Goal: Complete application form: Complete application form

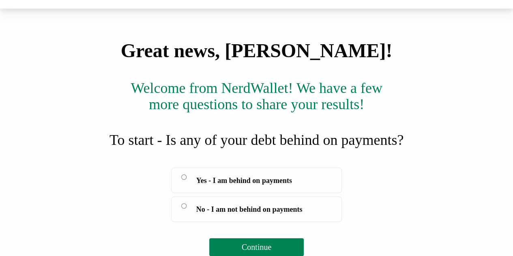
scroll to position [55, 0]
click at [252, 208] on span "No - I am not behind on payments" at bounding box center [249, 209] width 106 height 11
click at [251, 245] on span "Continue" at bounding box center [257, 247] width 30 height 9
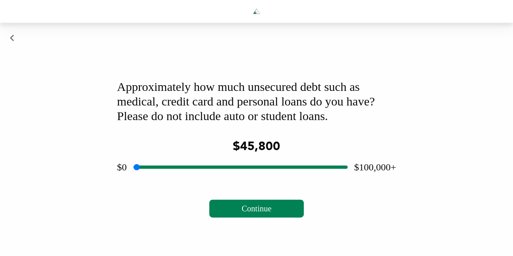
drag, startPoint x: 241, startPoint y: 188, endPoint x: 229, endPoint y: 186, distance: 12.3
click at [229, 180] on input "range" at bounding box center [240, 167] width 214 height 26
drag, startPoint x: 230, startPoint y: 189, endPoint x: 163, endPoint y: 200, distance: 67.5
type input "*****"
click at [163, 180] on input "range" at bounding box center [240, 167] width 214 height 26
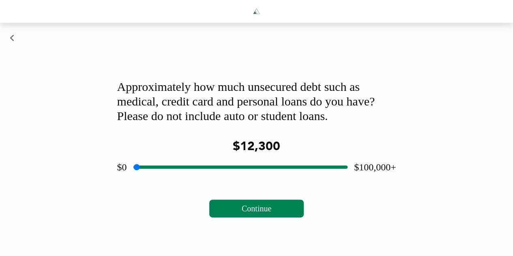
click at [269, 213] on span "Continue" at bounding box center [257, 208] width 30 height 9
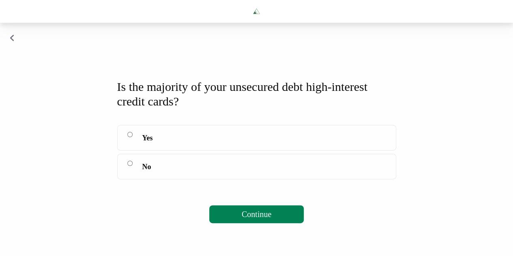
click at [246, 223] on button "Continue" at bounding box center [256, 214] width 95 height 18
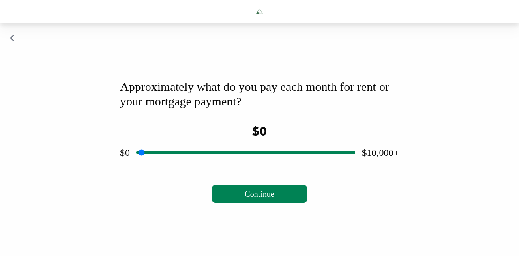
click at [155, 165] on input "range" at bounding box center [245, 153] width 219 height 26
click at [203, 165] on input "range" at bounding box center [245, 153] width 219 height 26
click at [230, 165] on input "range" at bounding box center [245, 153] width 219 height 26
click at [257, 165] on input "range" at bounding box center [245, 153] width 219 height 26
click at [277, 165] on input "range" at bounding box center [245, 153] width 219 height 26
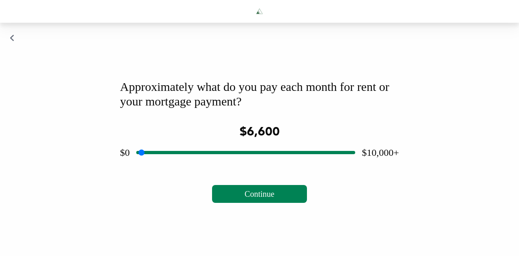
type input "****"
click at [269, 165] on input "range" at bounding box center [245, 153] width 219 height 26
click at [255, 198] on span "Continue" at bounding box center [260, 193] width 30 height 9
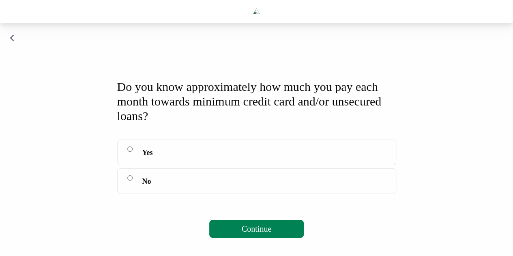
click at [143, 158] on span "Yes" at bounding box center [147, 152] width 11 height 11
click at [235, 238] on button "Continue" at bounding box center [256, 229] width 95 height 18
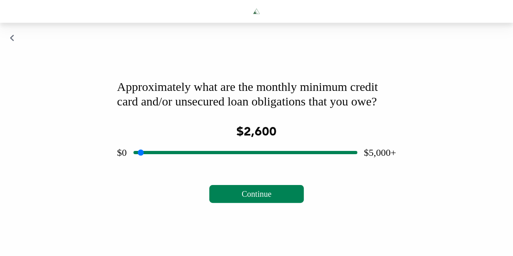
click at [249, 165] on input "range" at bounding box center [245, 153] width 224 height 26
click at [242, 165] on input "range" at bounding box center [245, 153] width 224 height 26
click at [238, 165] on input "range" at bounding box center [245, 153] width 224 height 26
click at [237, 165] on input "range" at bounding box center [245, 153] width 224 height 26
click at [234, 165] on input "range" at bounding box center [245, 153] width 224 height 26
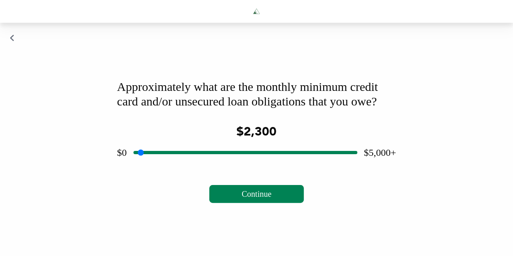
click at [231, 165] on input "range" at bounding box center [245, 153] width 224 height 26
click at [226, 165] on input "range" at bounding box center [245, 153] width 224 height 26
click at [225, 165] on input "range" at bounding box center [245, 153] width 224 height 26
click at [218, 165] on input "range" at bounding box center [245, 153] width 224 height 26
click at [210, 165] on input "range" at bounding box center [245, 153] width 224 height 26
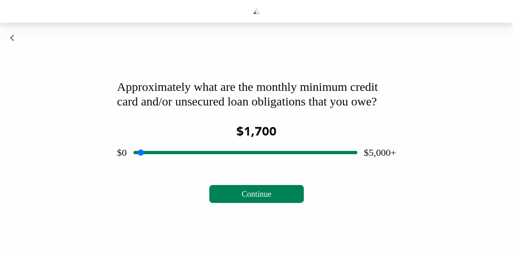
click at [199, 165] on input "range" at bounding box center [245, 153] width 224 height 26
click at [196, 165] on input "range" at bounding box center [245, 153] width 224 height 26
click at [157, 165] on input "range" at bounding box center [245, 153] width 224 height 26
click at [177, 165] on input "range" at bounding box center [245, 153] width 224 height 26
click at [184, 165] on input "range" at bounding box center [245, 153] width 224 height 26
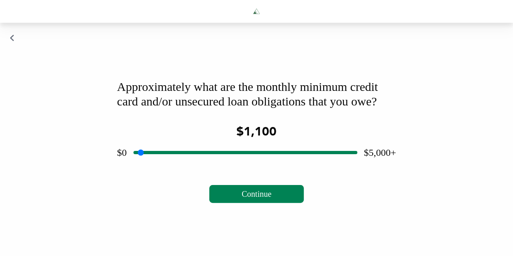
click at [179, 165] on input "range" at bounding box center [245, 153] width 224 height 26
click at [247, 198] on span "Continue" at bounding box center [257, 193] width 30 height 9
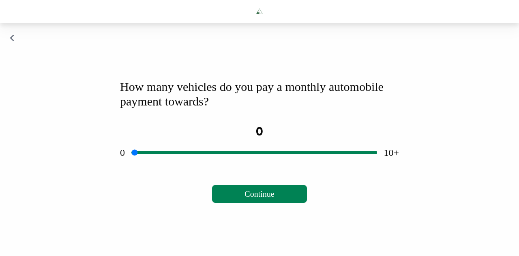
click at [262, 198] on span "Continue" at bounding box center [260, 193] width 30 height 9
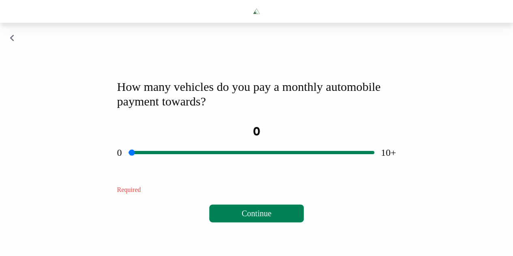
click at [259, 218] on span "Continue" at bounding box center [257, 213] width 30 height 9
click at [253, 218] on span "Continue" at bounding box center [257, 213] width 30 height 9
click at [251, 165] on input "range" at bounding box center [252, 153] width 246 height 26
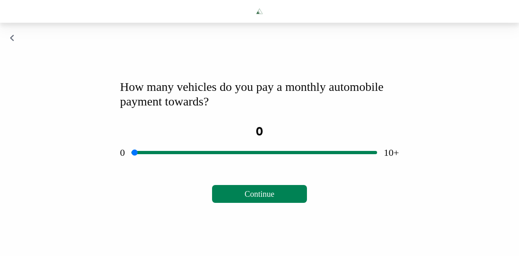
drag, startPoint x: 251, startPoint y: 178, endPoint x: 131, endPoint y: 179, distance: 120.9
type input "*"
click at [131, 165] on input "range" at bounding box center [254, 153] width 246 height 26
click at [246, 198] on span "Continue" at bounding box center [260, 193] width 30 height 9
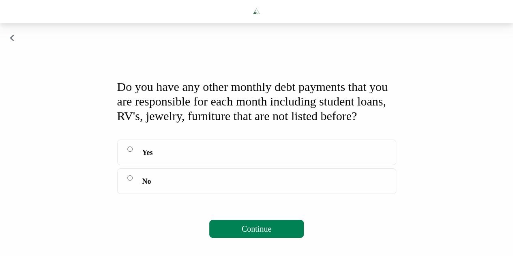
click at [127, 194] on label "No" at bounding box center [256, 181] width 279 height 26
click at [249, 241] on div "Do you have any other monthly debt payments that you are responsible for each m…" at bounding box center [256, 159] width 299 height 178
click at [249, 236] on button "Continue" at bounding box center [256, 229] width 95 height 18
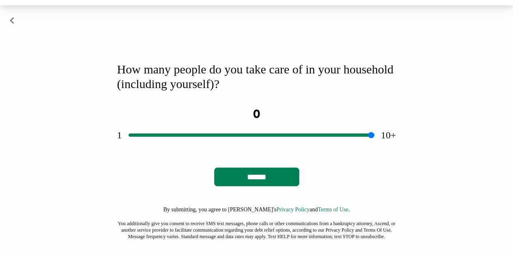
scroll to position [0, 0]
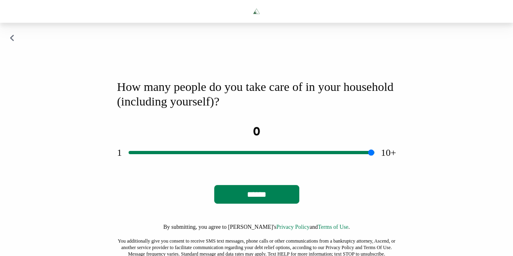
drag, startPoint x: 264, startPoint y: 178, endPoint x: 273, endPoint y: 177, distance: 9.8
click at [273, 165] on input "range" at bounding box center [252, 153] width 246 height 26
click at [275, 165] on input "range" at bounding box center [252, 153] width 246 height 26
click at [290, 165] on input "range" at bounding box center [252, 153] width 246 height 26
click at [264, 165] on input "range" at bounding box center [252, 153] width 246 height 26
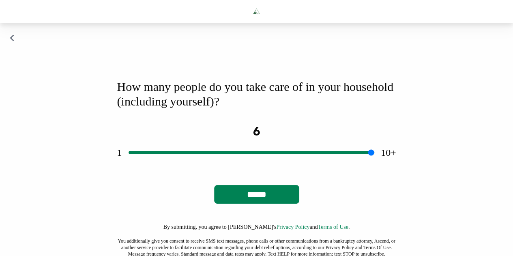
click at [255, 165] on input "range" at bounding box center [252, 153] width 246 height 26
click at [251, 165] on input "range" at bounding box center [252, 153] width 246 height 26
click at [239, 165] on input "range" at bounding box center [252, 153] width 246 height 26
click at [227, 165] on input "range" at bounding box center [252, 153] width 246 height 26
click at [217, 165] on input "range" at bounding box center [252, 153] width 246 height 26
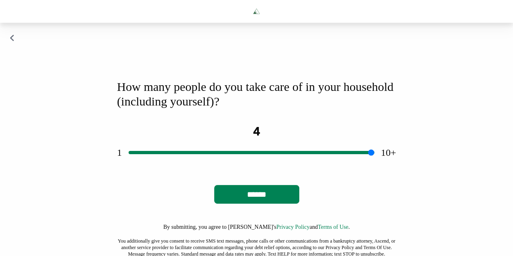
click at [206, 165] on input "range" at bounding box center [252, 153] width 246 height 26
drag, startPoint x: 210, startPoint y: 179, endPoint x: 202, endPoint y: 180, distance: 8.2
click at [202, 165] on input "range" at bounding box center [252, 153] width 246 height 26
drag, startPoint x: 210, startPoint y: 178, endPoint x: 199, endPoint y: 177, distance: 11.4
click at [199, 165] on input "range" at bounding box center [252, 153] width 246 height 26
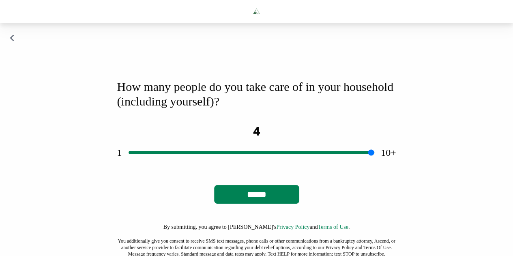
click at [199, 165] on input "range" at bounding box center [252, 153] width 246 height 26
type input "*"
click at [185, 165] on input "range" at bounding box center [252, 153] width 246 height 26
click at [276, 204] on input "******" at bounding box center [256, 194] width 85 height 19
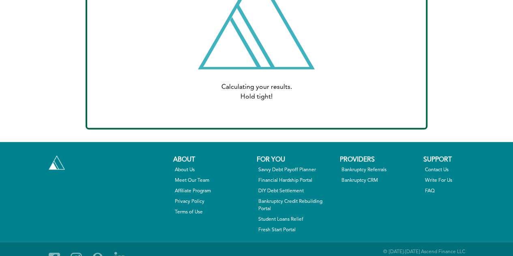
scroll to position [112, 0]
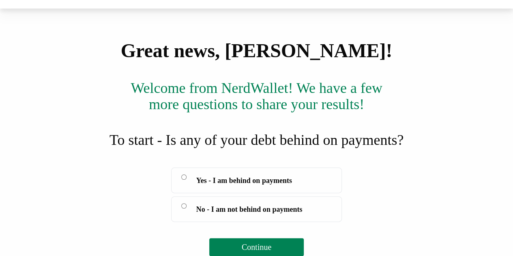
scroll to position [55, 0]
click at [182, 210] on label "No - I am not behind on payments" at bounding box center [256, 209] width 171 height 26
click at [236, 239] on button "Continue" at bounding box center [256, 247] width 95 height 18
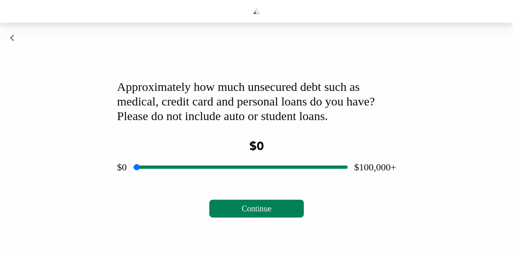
scroll to position [3, 0]
